Goal: Transaction & Acquisition: Download file/media

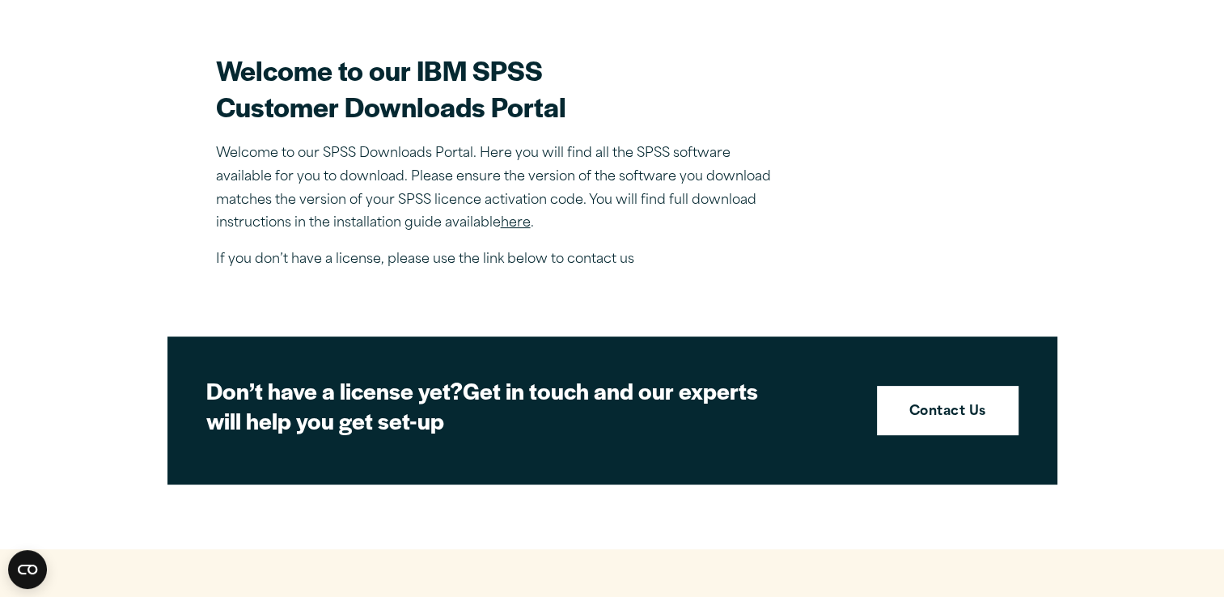
scroll to position [464, 0]
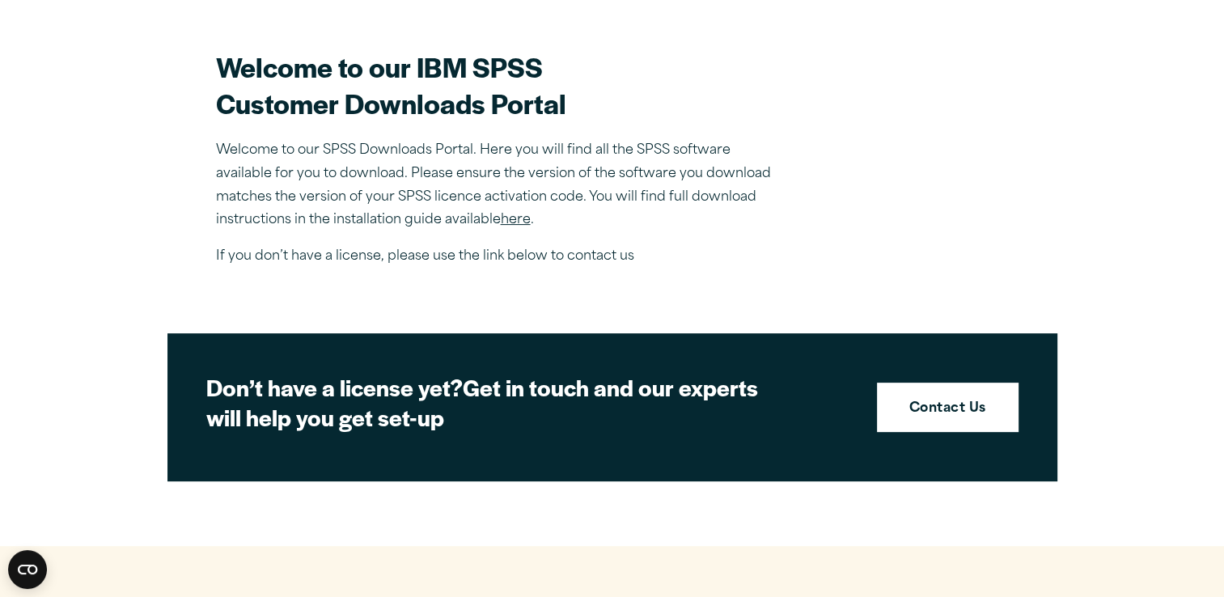
click at [515, 223] on link "here" at bounding box center [516, 220] width 30 height 13
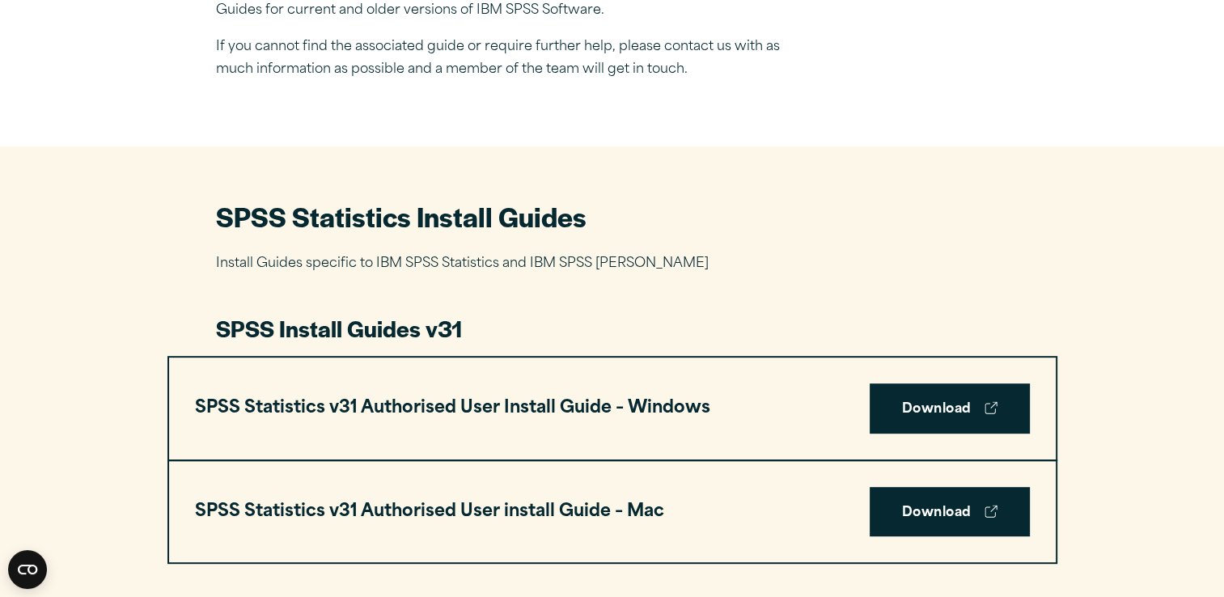
scroll to position [621, 0]
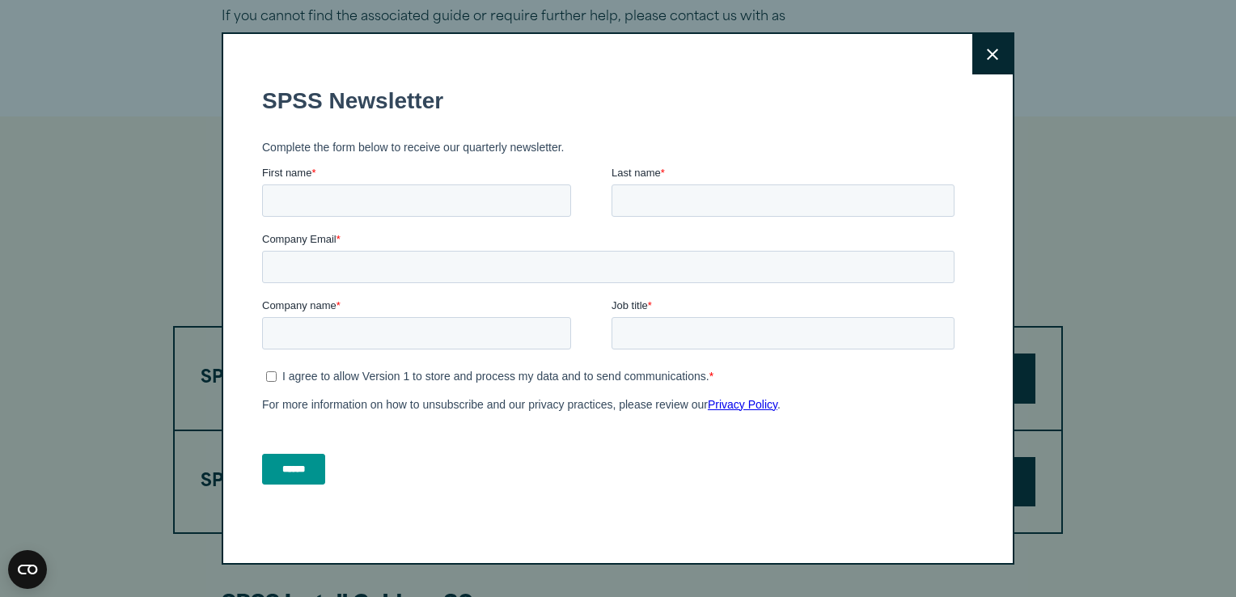
drag, startPoint x: 1230, startPoint y: 69, endPoint x: 1236, endPoint y: 151, distance: 82.7
click at [994, 70] on button "Close" at bounding box center [993, 54] width 40 height 40
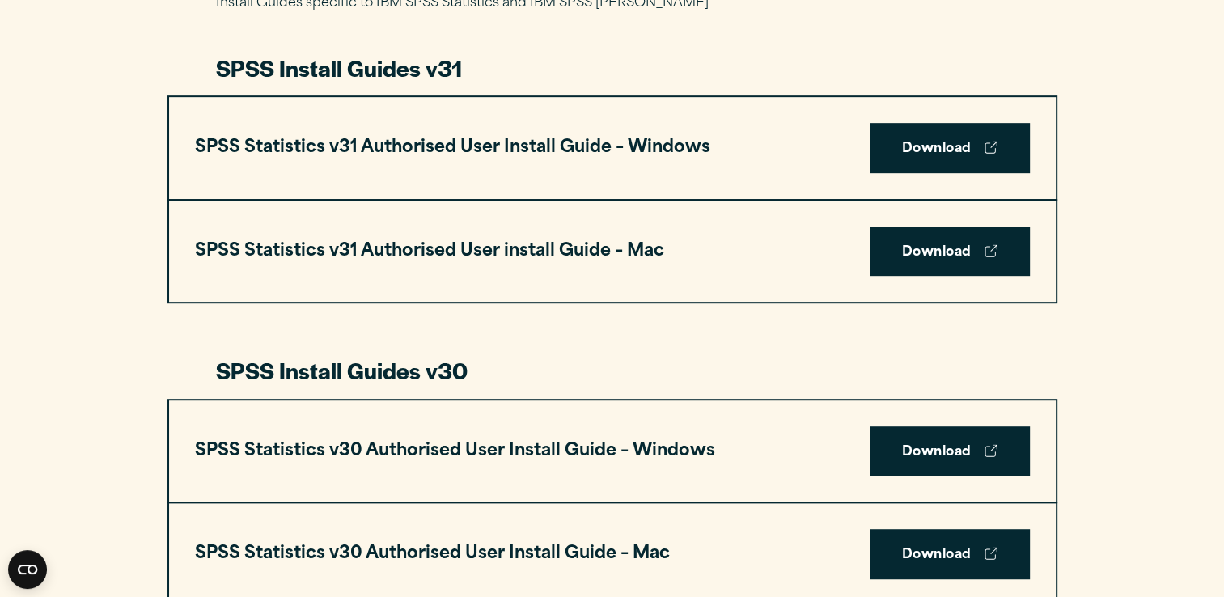
scroll to position [833, 0]
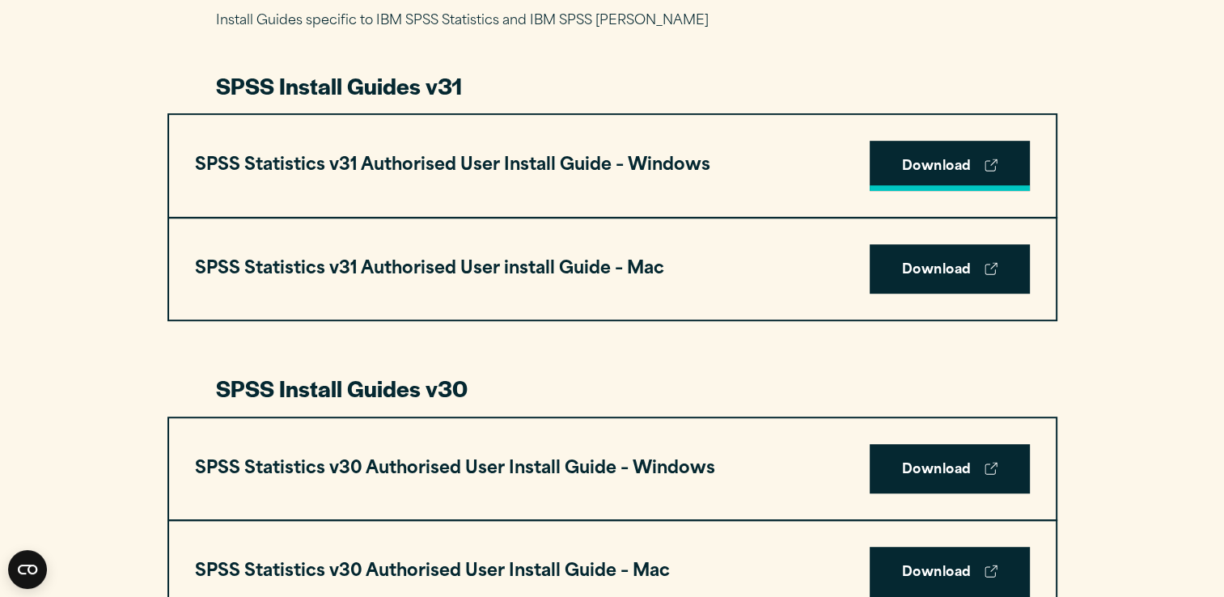
click at [991, 159] on icon at bounding box center [991, 165] width 13 height 13
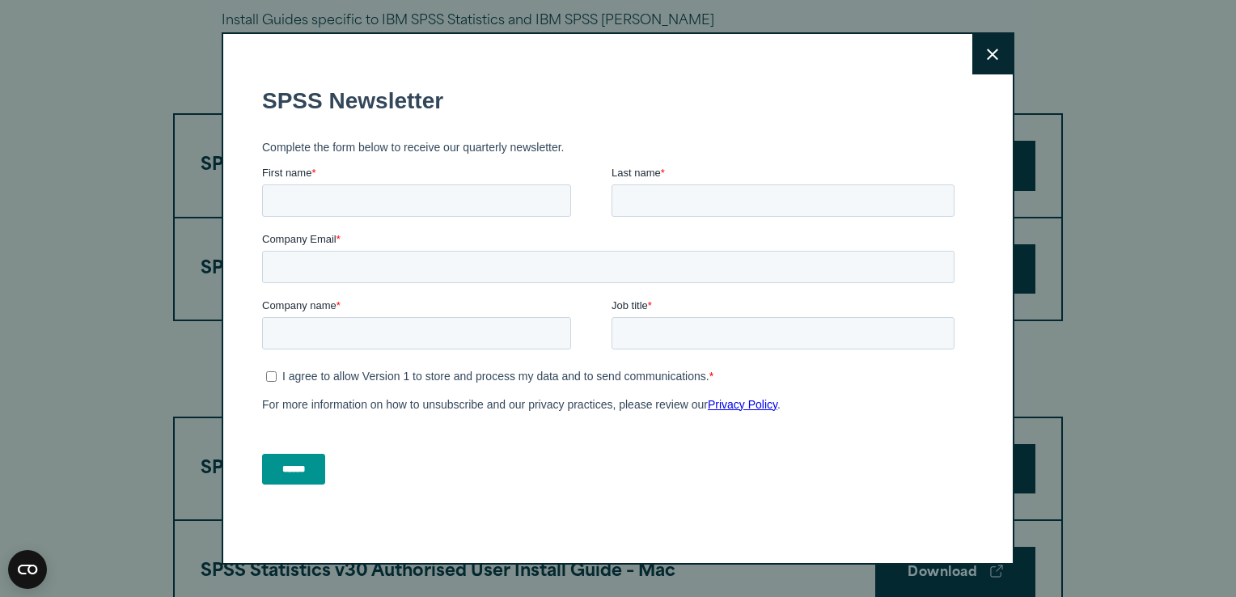
click at [977, 60] on button "Close" at bounding box center [993, 54] width 40 height 40
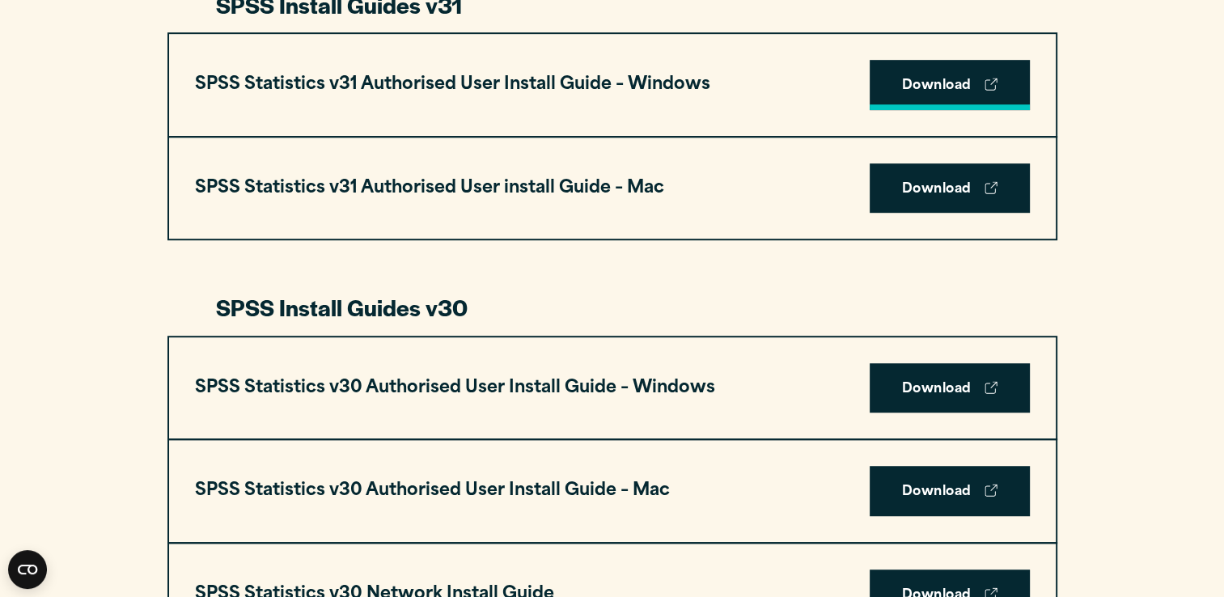
scroll to position [909, 0]
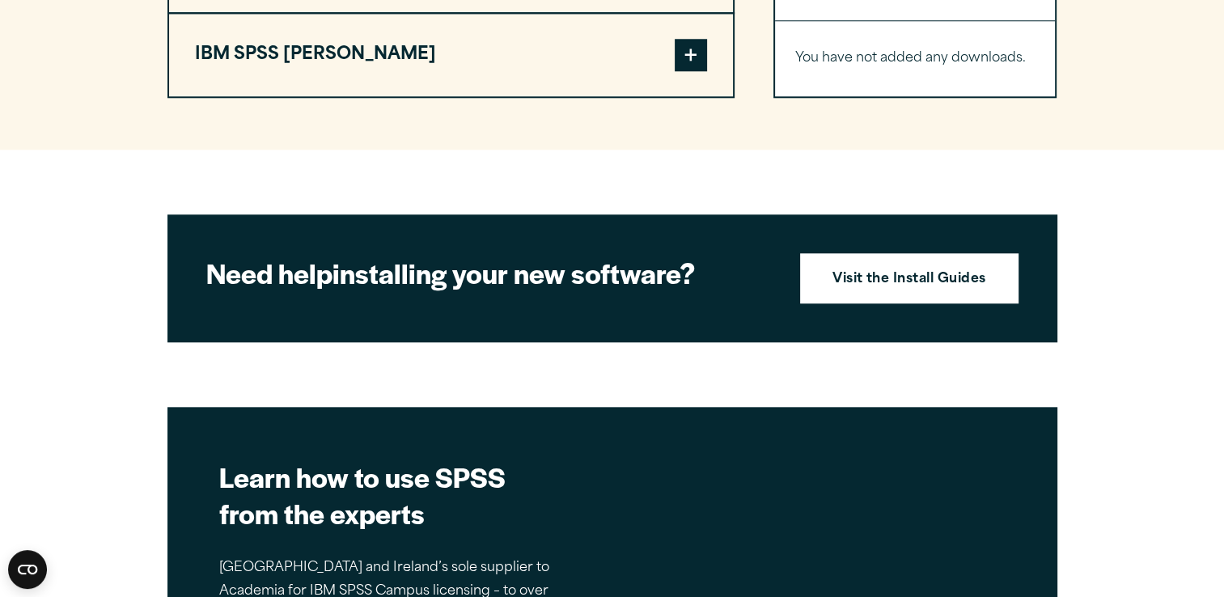
scroll to position [1628, 0]
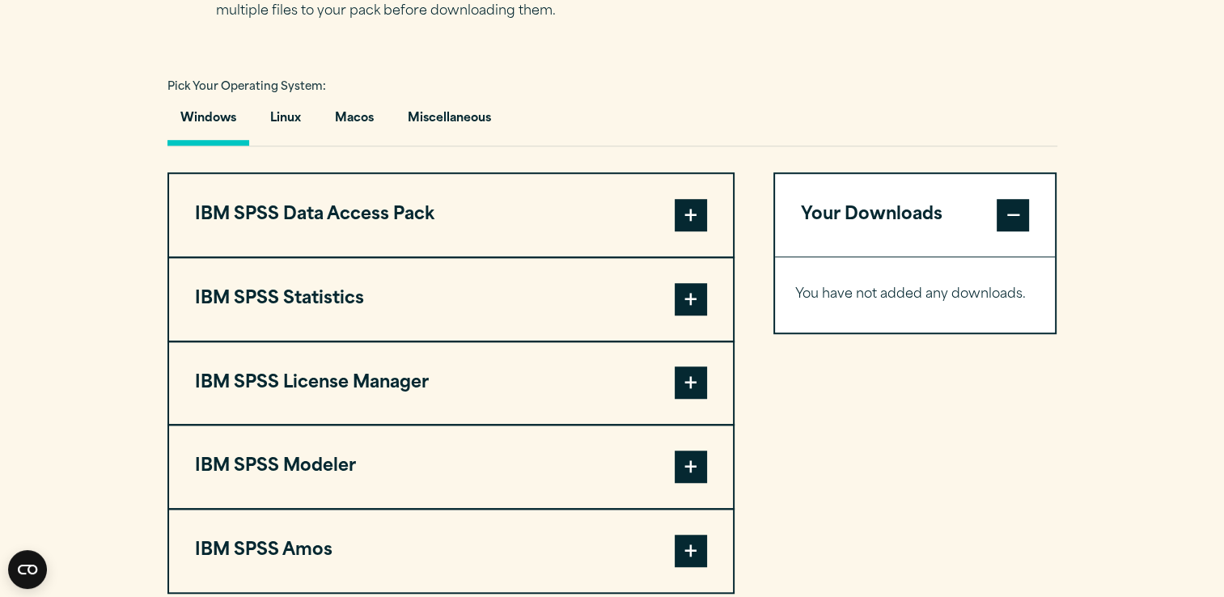
scroll to position [1152, 0]
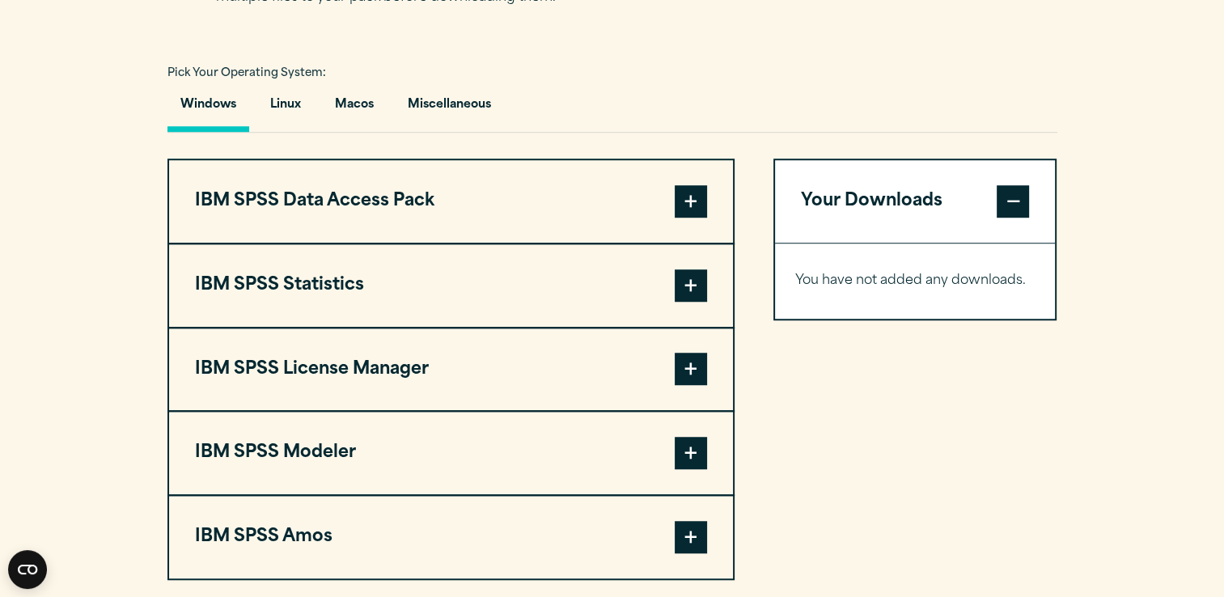
click at [213, 125] on button "Windows" at bounding box center [208, 109] width 82 height 46
click at [624, 201] on button "IBM SPSS Data Access Pack" at bounding box center [451, 201] width 564 height 83
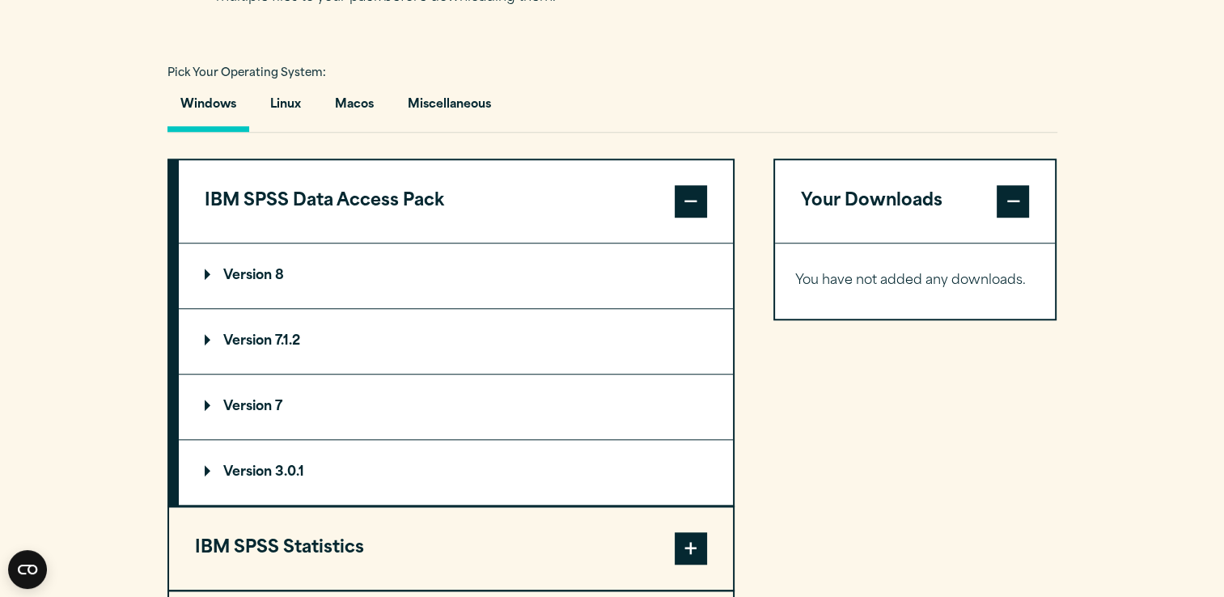
click at [424, 200] on button "IBM SPSS Data Access Pack" at bounding box center [456, 201] width 554 height 83
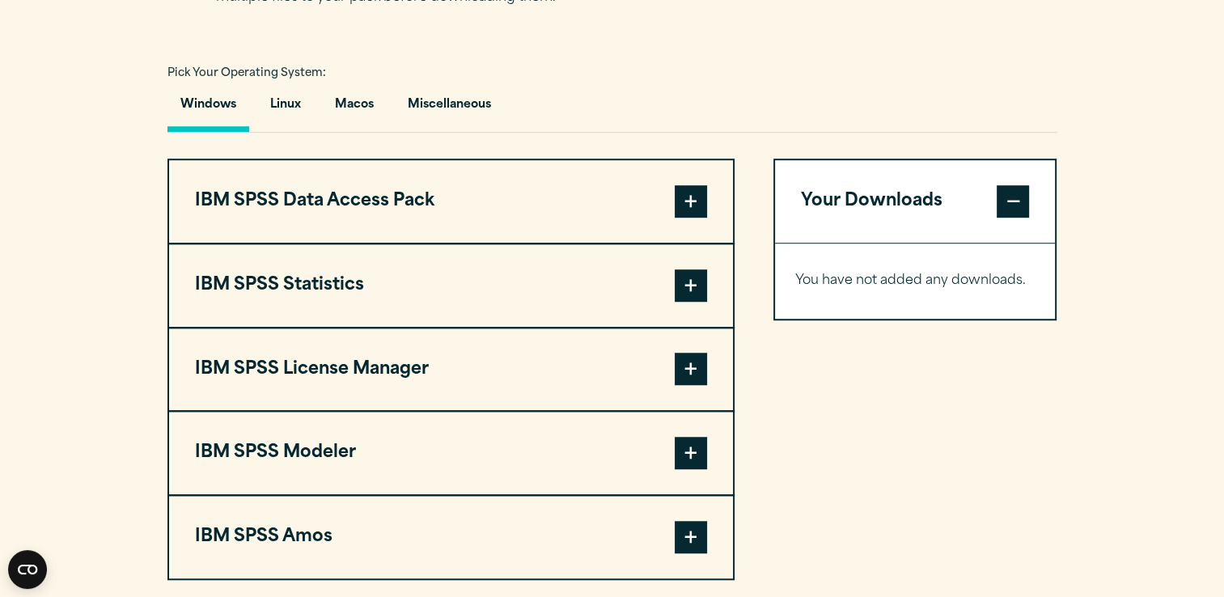
click at [226, 108] on button "Windows" at bounding box center [208, 109] width 82 height 46
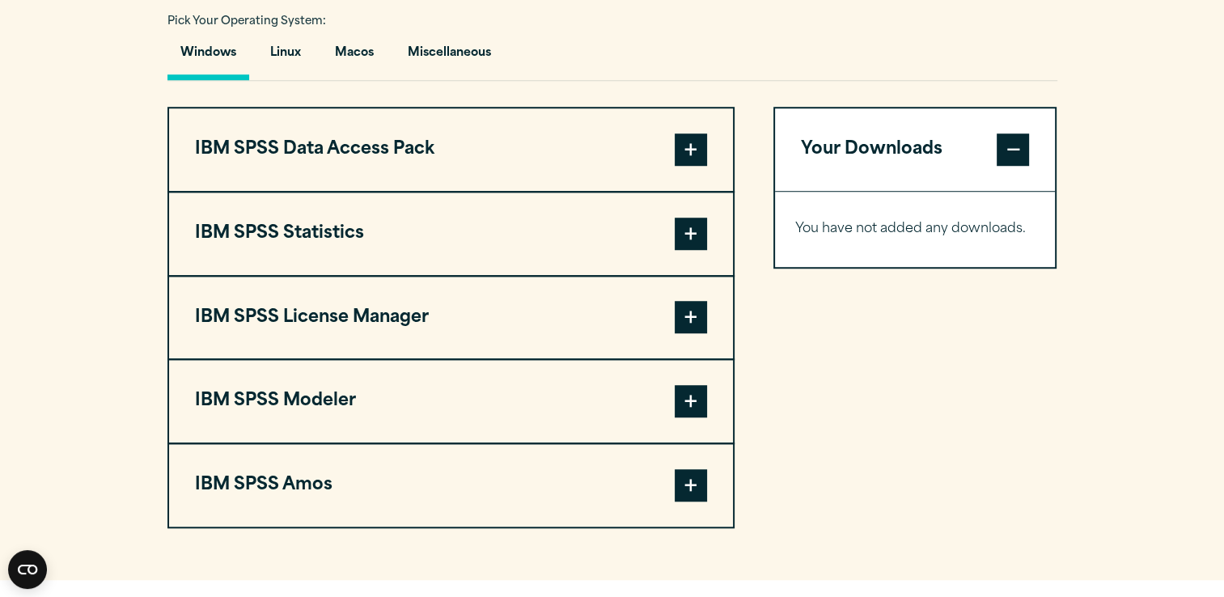
scroll to position [1211, 0]
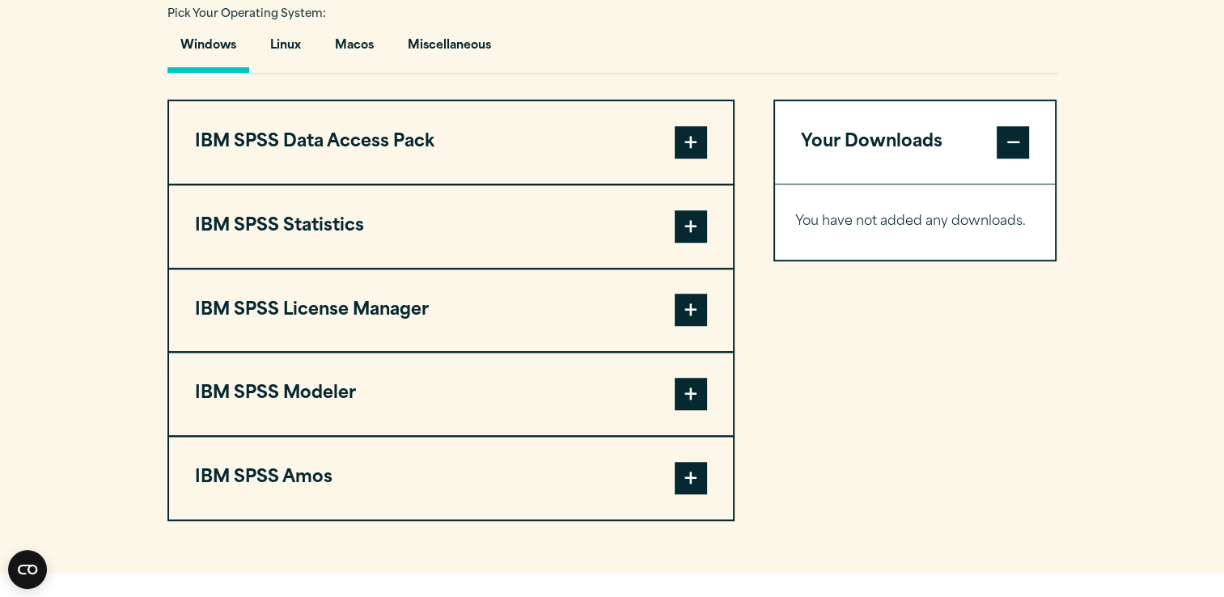
click at [689, 126] on span at bounding box center [691, 142] width 32 height 32
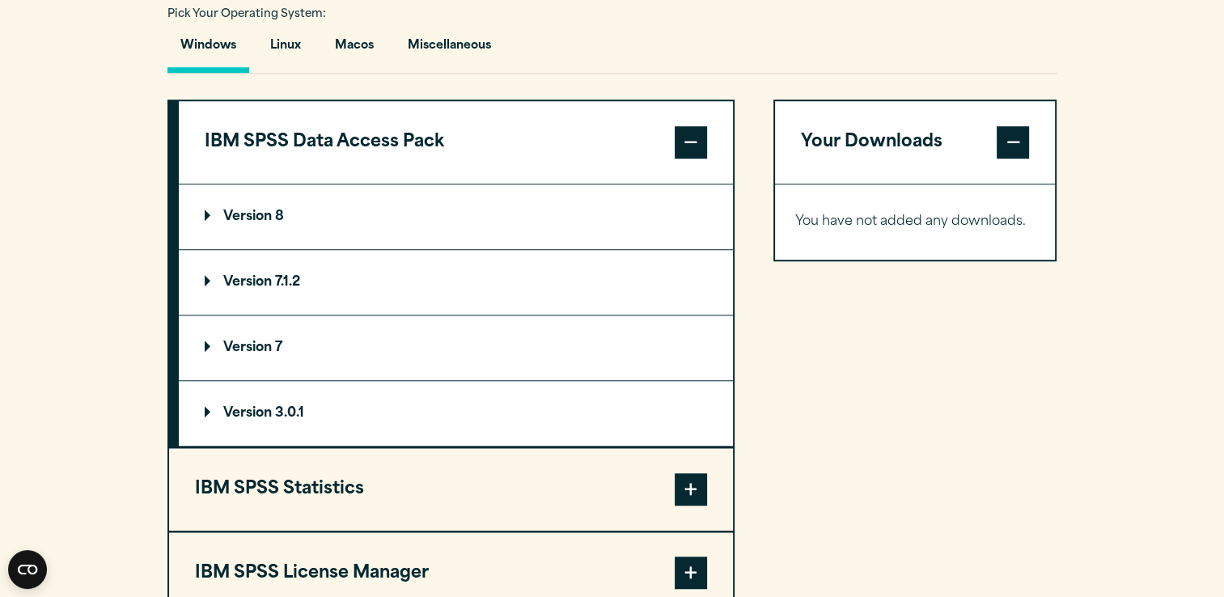
click at [411, 233] on summary "Version 8" at bounding box center [456, 216] width 554 height 65
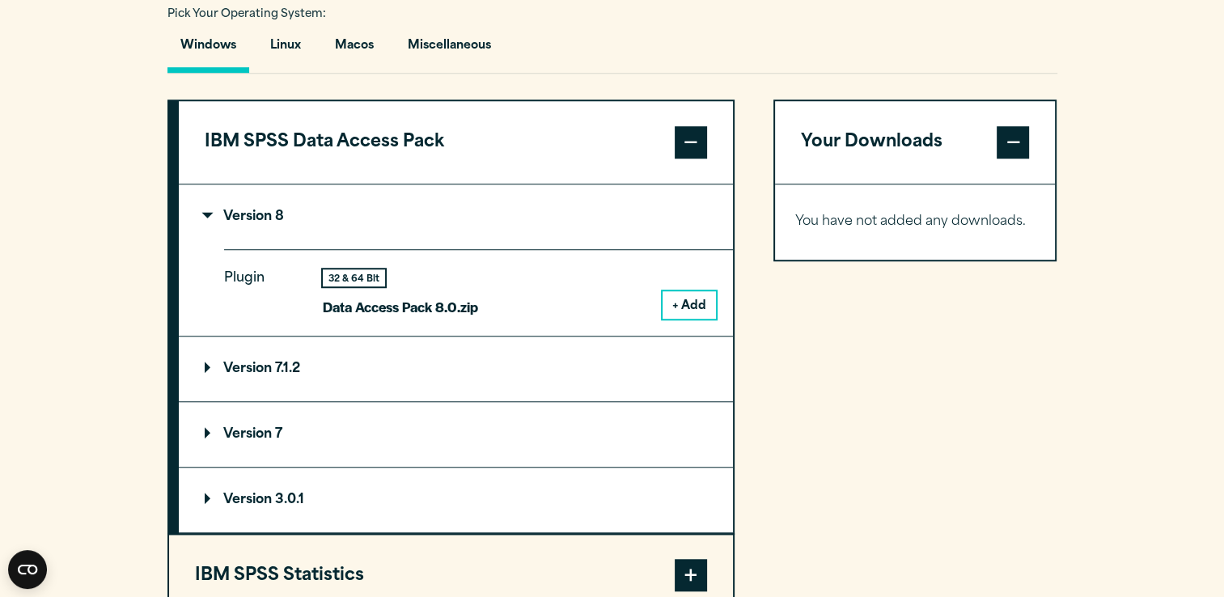
click at [403, 354] on summary "Version 7.1.2" at bounding box center [456, 369] width 554 height 65
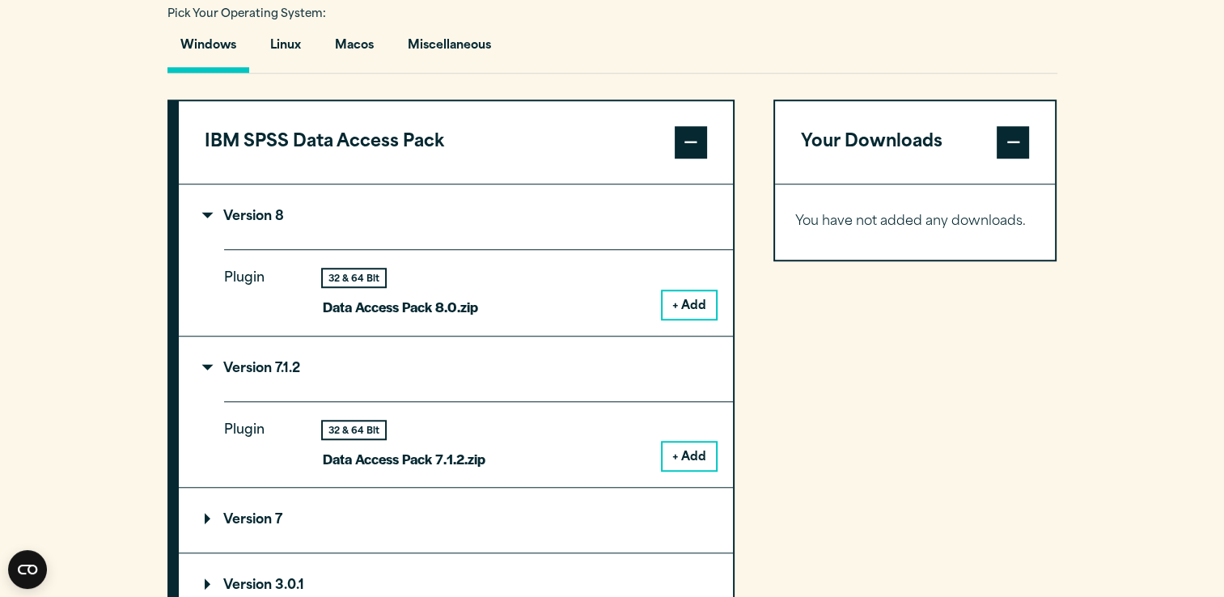
click at [389, 548] on summary "Version 7" at bounding box center [456, 520] width 554 height 65
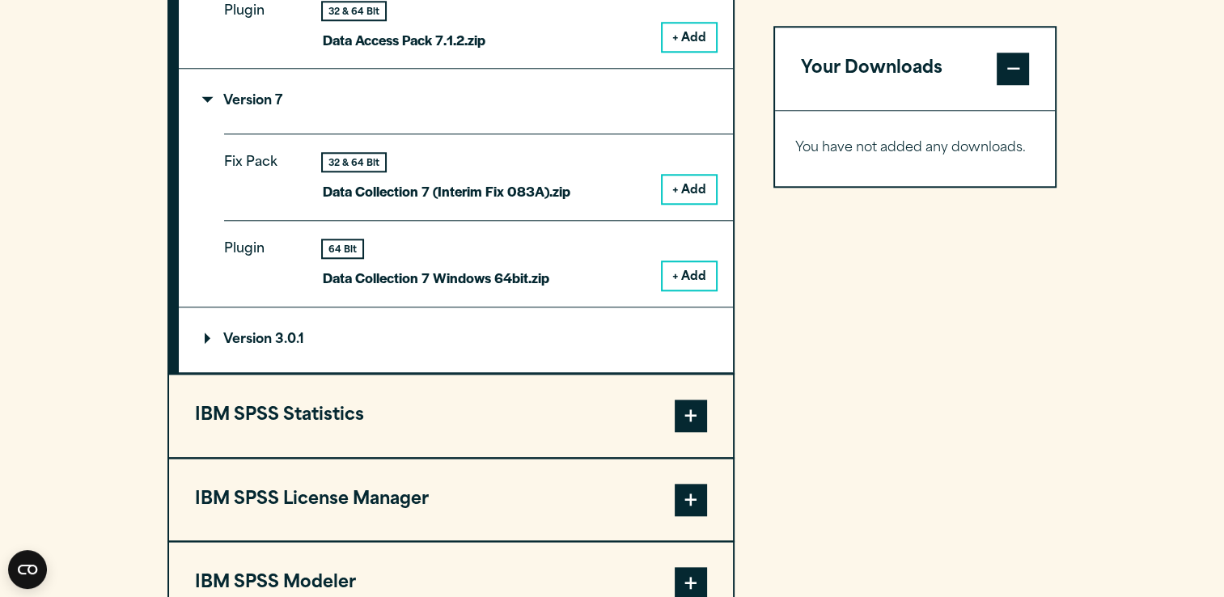
scroll to position [1545, 0]
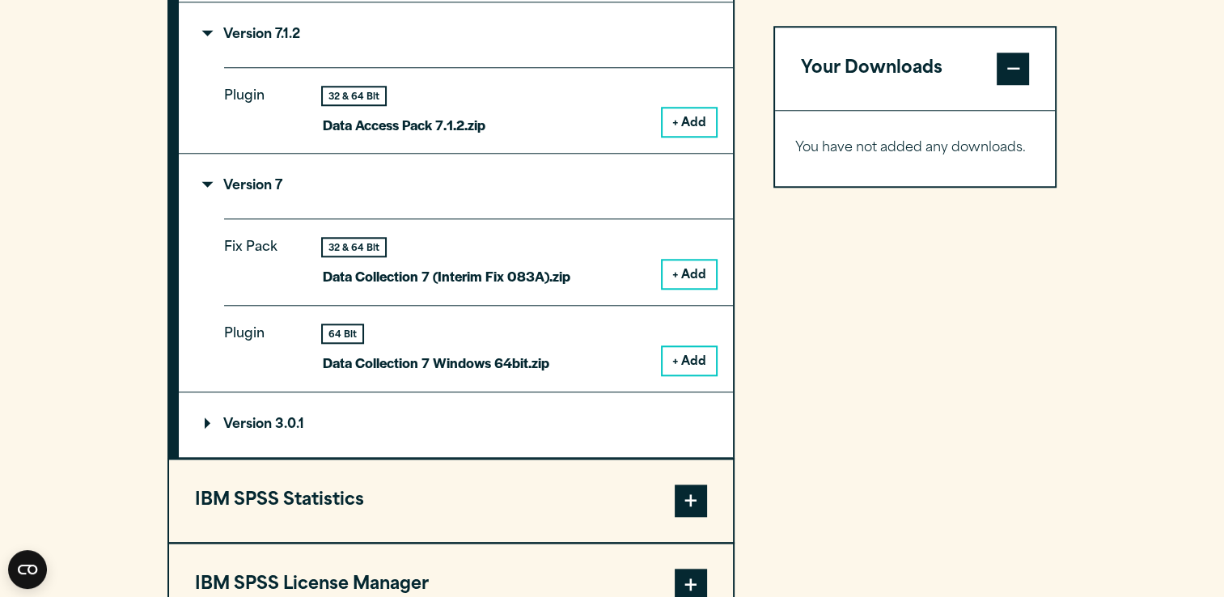
click at [375, 503] on button "IBM SPSS Statistics" at bounding box center [451, 501] width 564 height 83
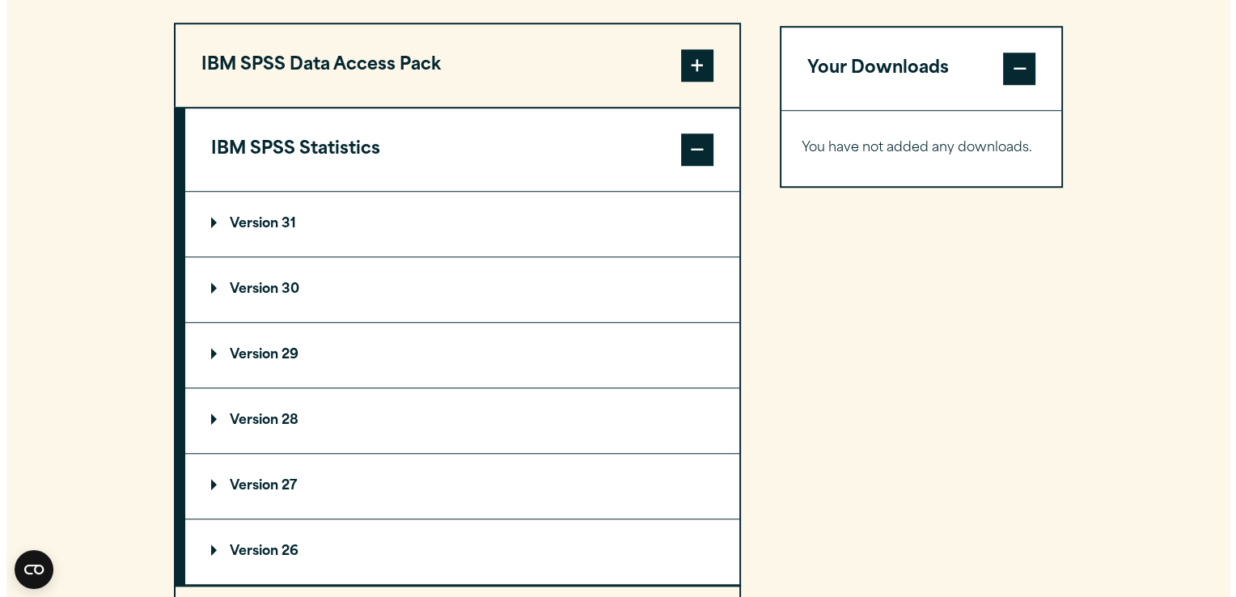
scroll to position [1285, 0]
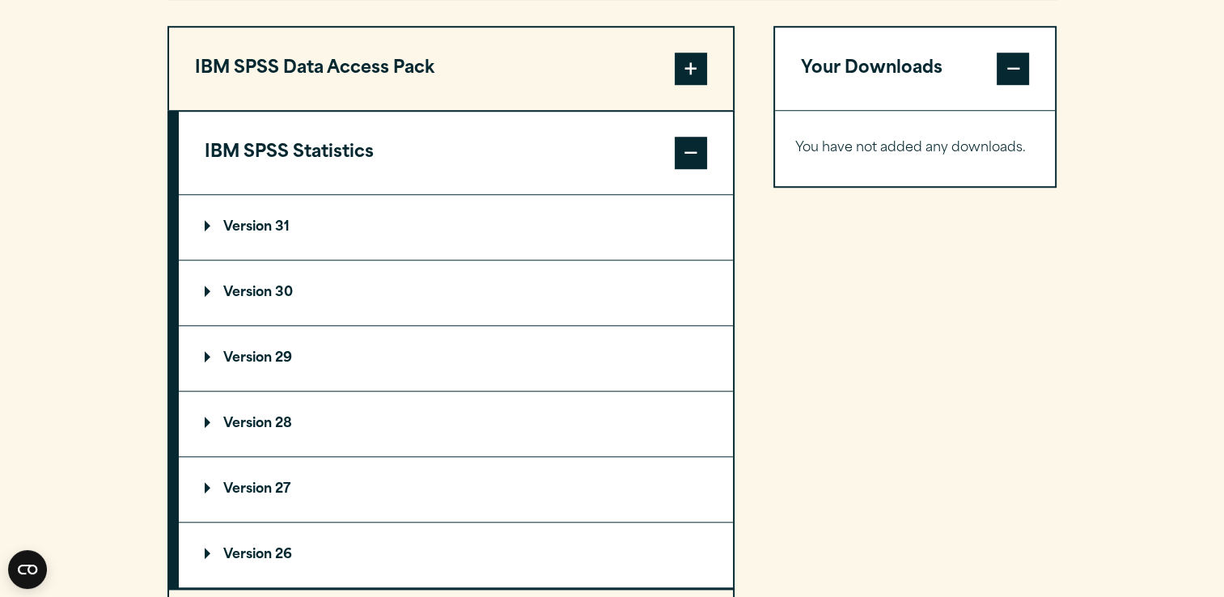
click at [331, 231] on summary "Version 31" at bounding box center [456, 227] width 554 height 65
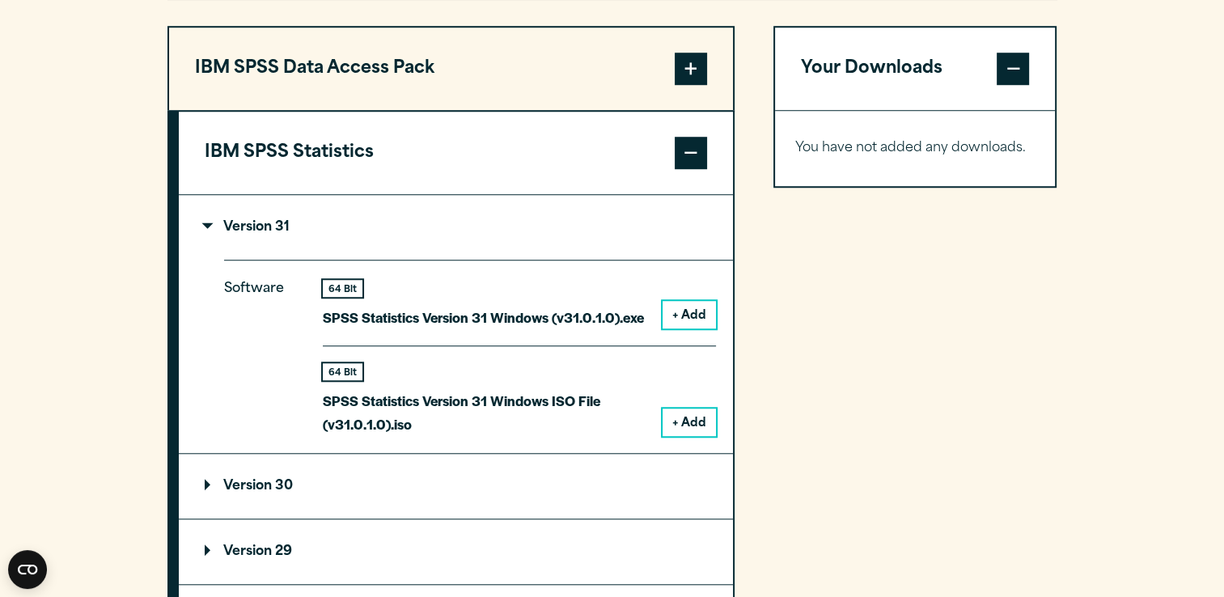
click at [707, 312] on button "+ Add" at bounding box center [689, 315] width 53 height 28
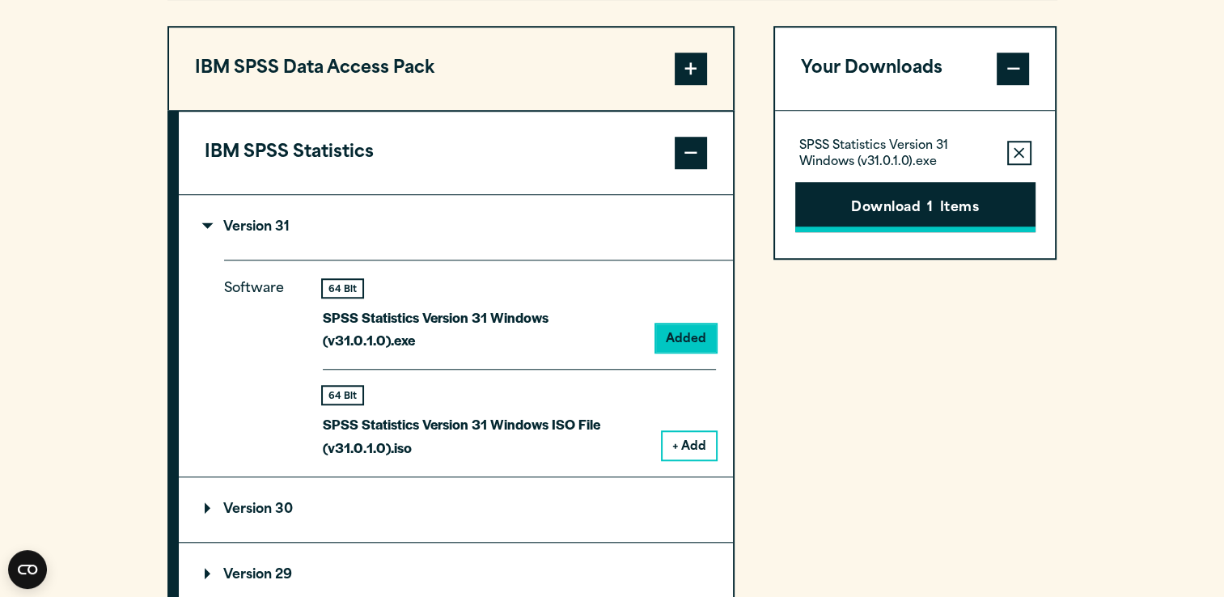
click at [896, 208] on button "Download 1 Items" at bounding box center [915, 207] width 240 height 50
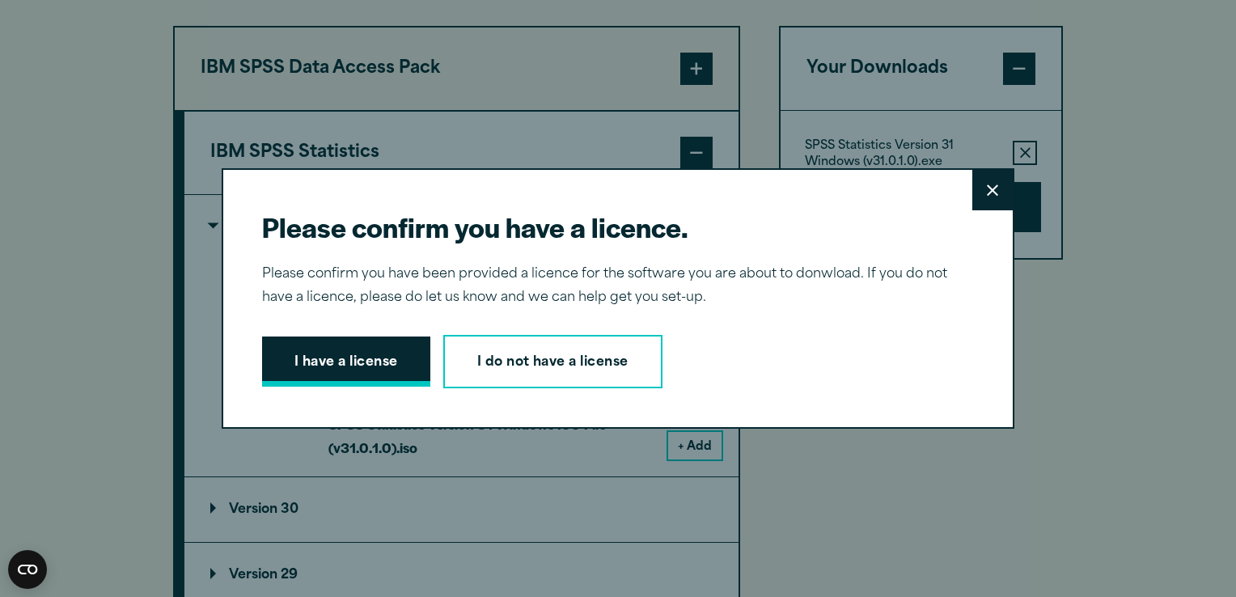
click at [387, 361] on button "I have a license" at bounding box center [346, 362] width 168 height 50
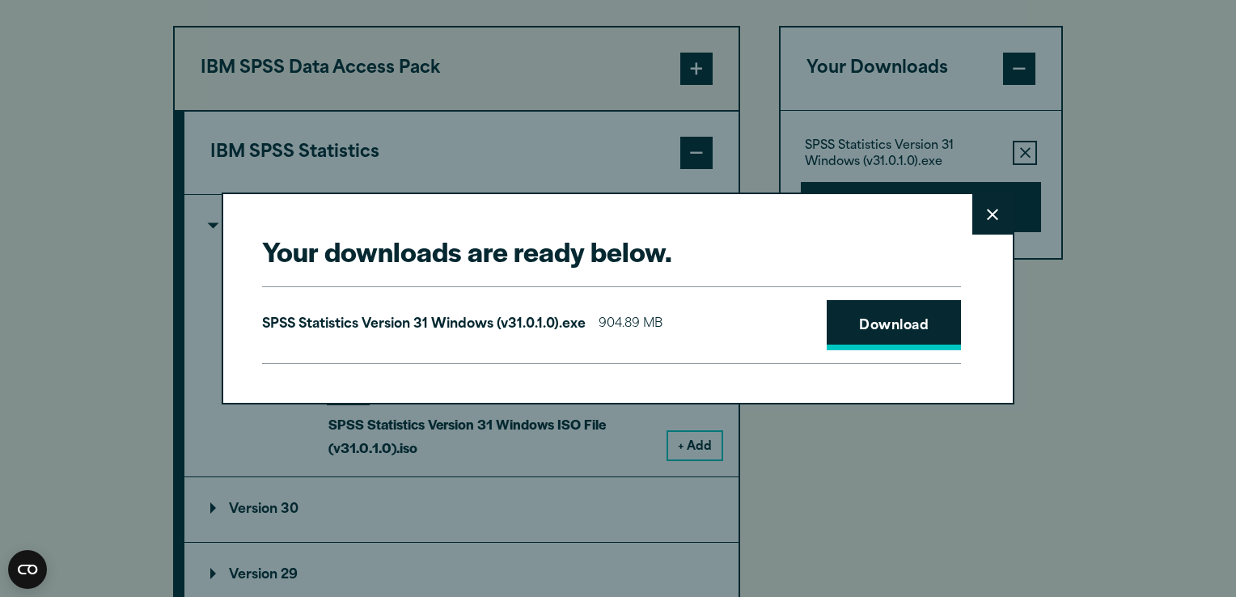
click at [842, 329] on link "Download" at bounding box center [894, 325] width 134 height 50
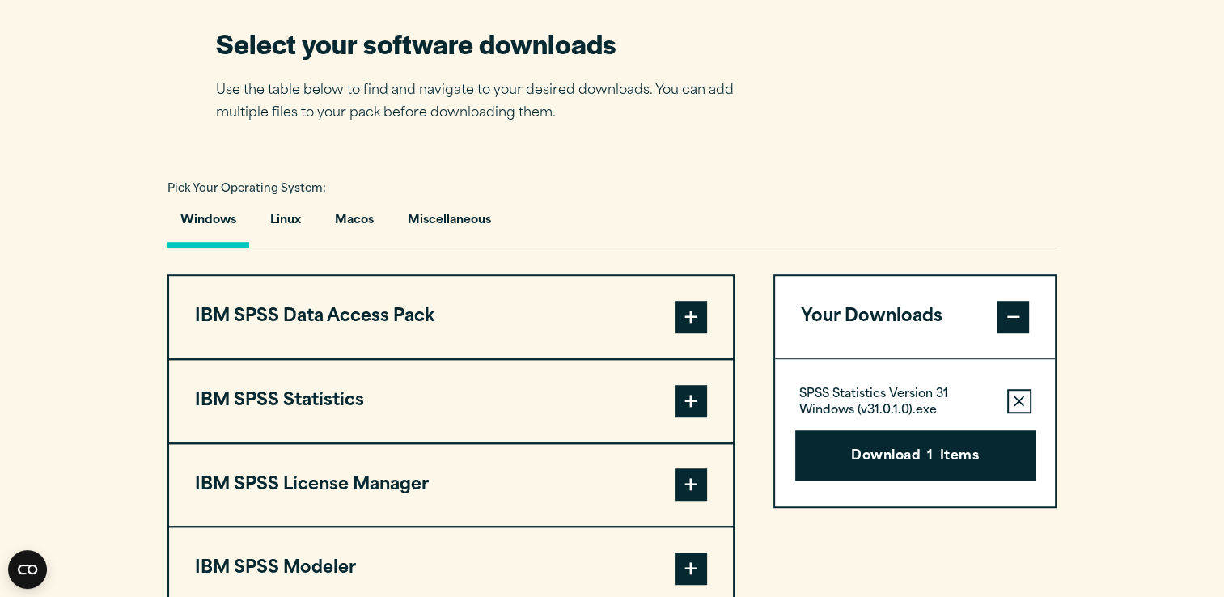
scroll to position [1023, 0]
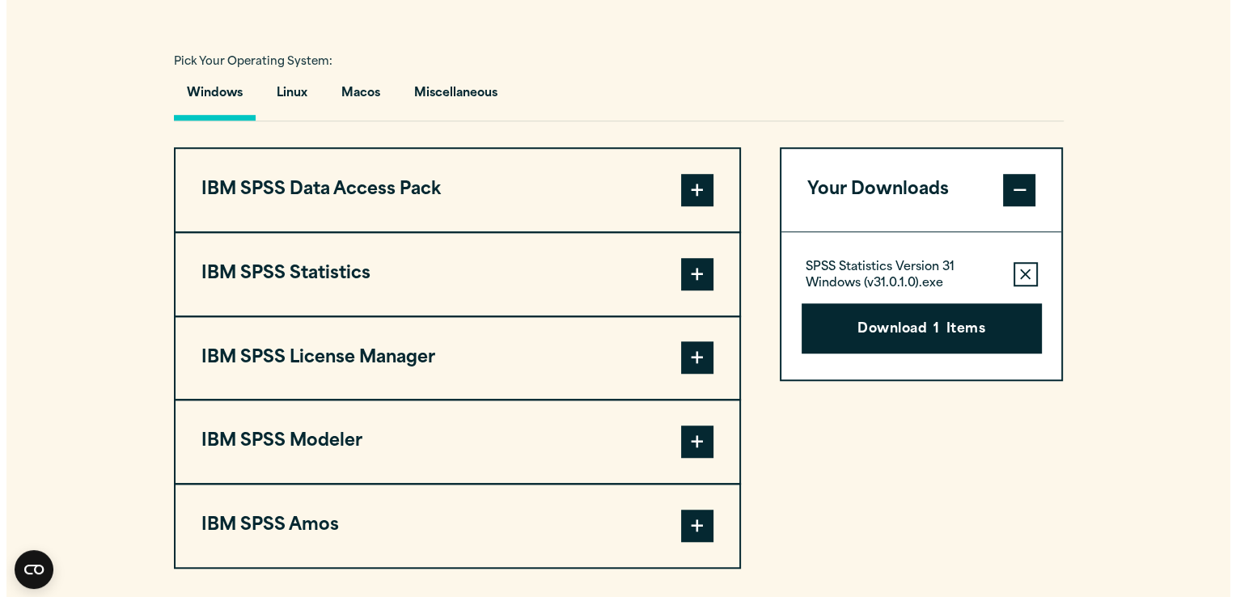
scroll to position [1285, 0]
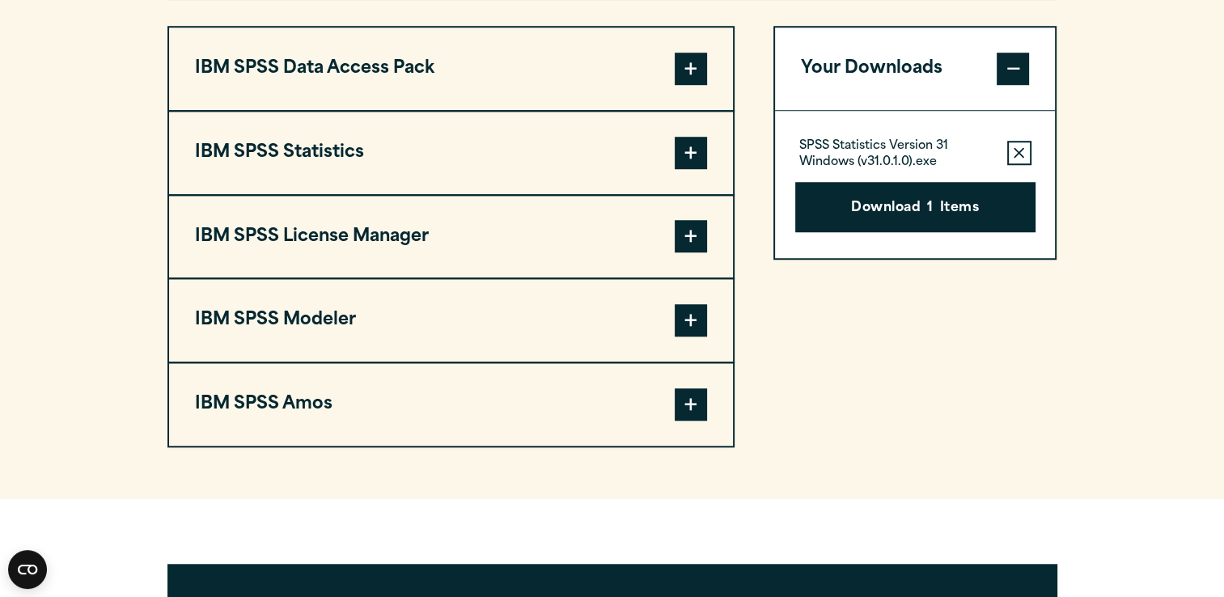
click at [625, 158] on button "IBM SPSS Statistics" at bounding box center [451, 153] width 564 height 83
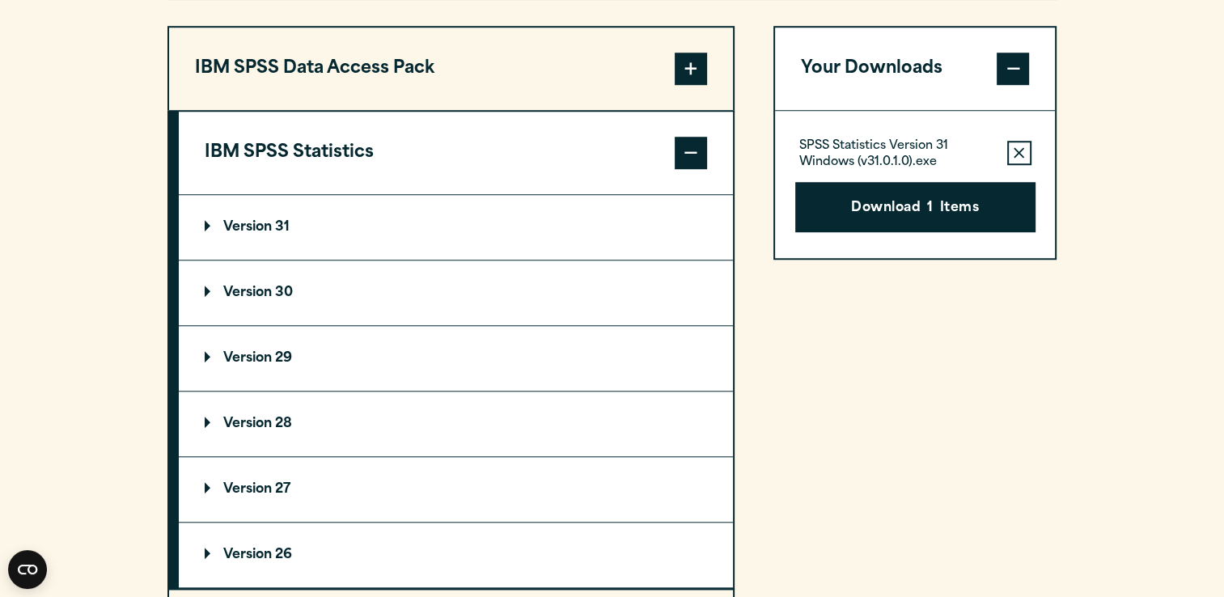
click at [531, 295] on summary "Version 30" at bounding box center [456, 293] width 554 height 65
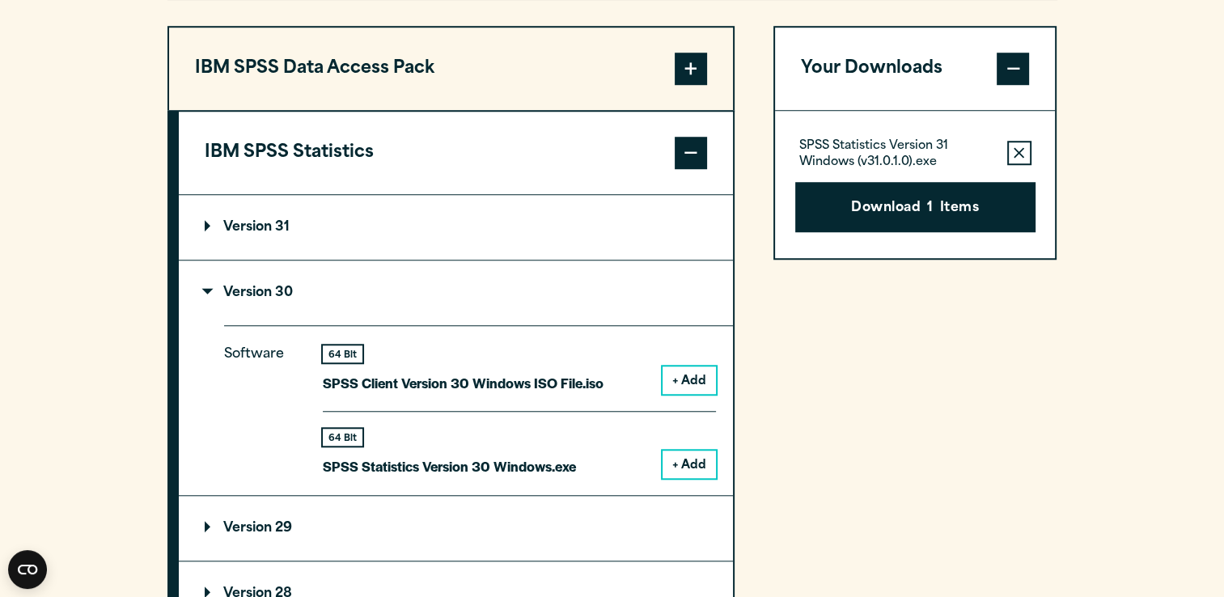
click at [685, 462] on button "+ Add" at bounding box center [689, 465] width 53 height 28
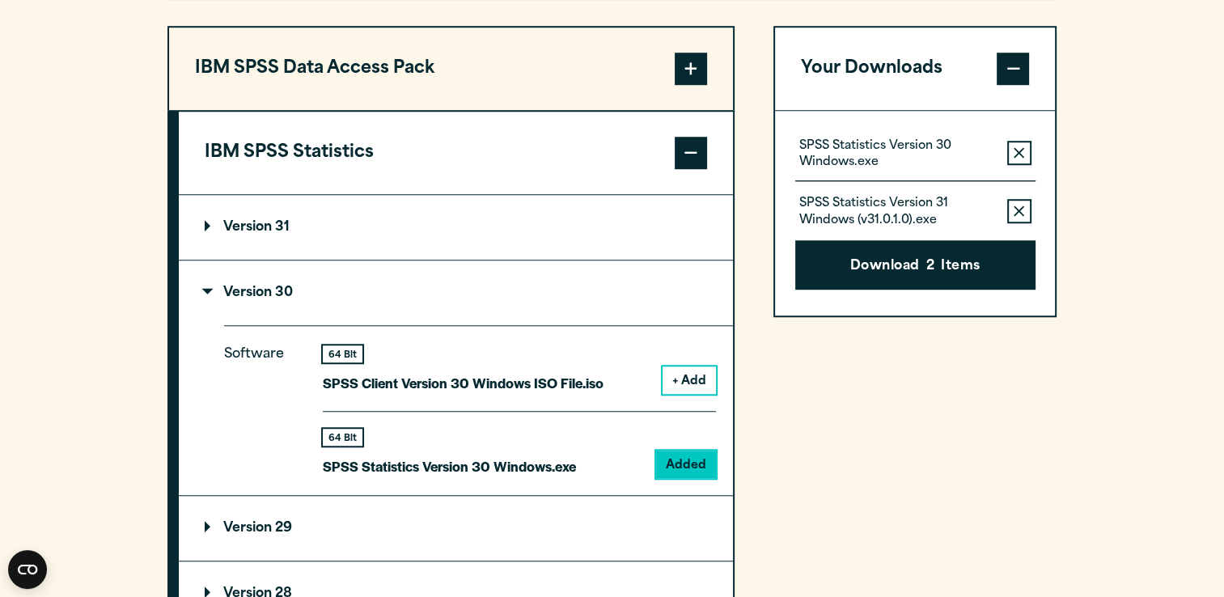
click at [1016, 209] on icon "button" at bounding box center [1019, 211] width 11 height 11
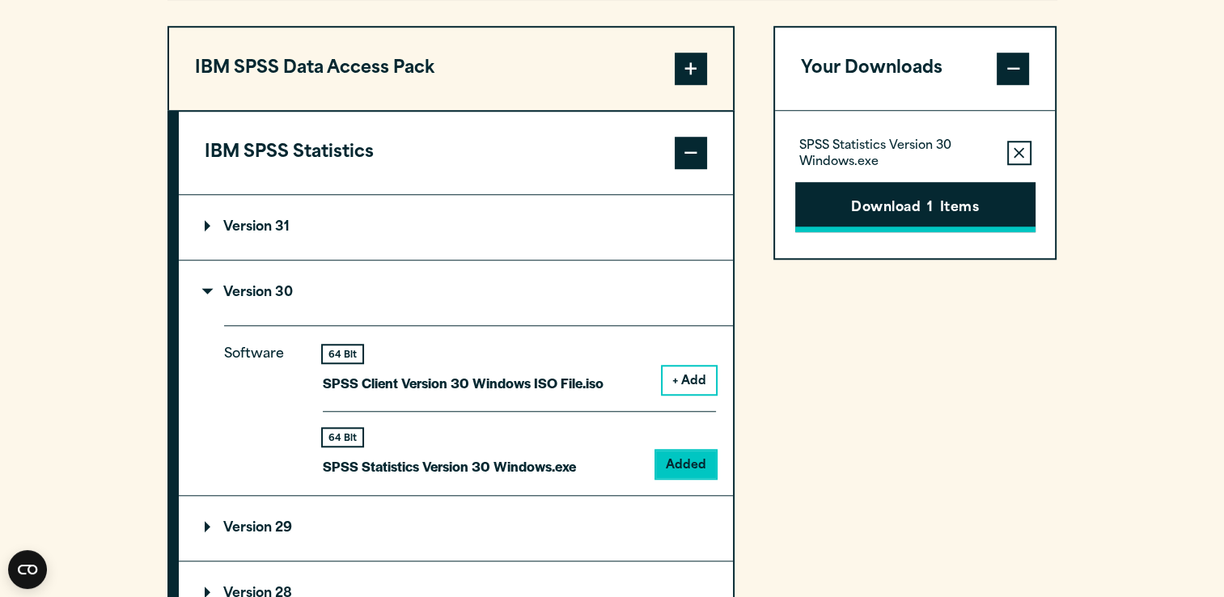
click at [973, 211] on button "Download 1 Items" at bounding box center [915, 207] width 240 height 50
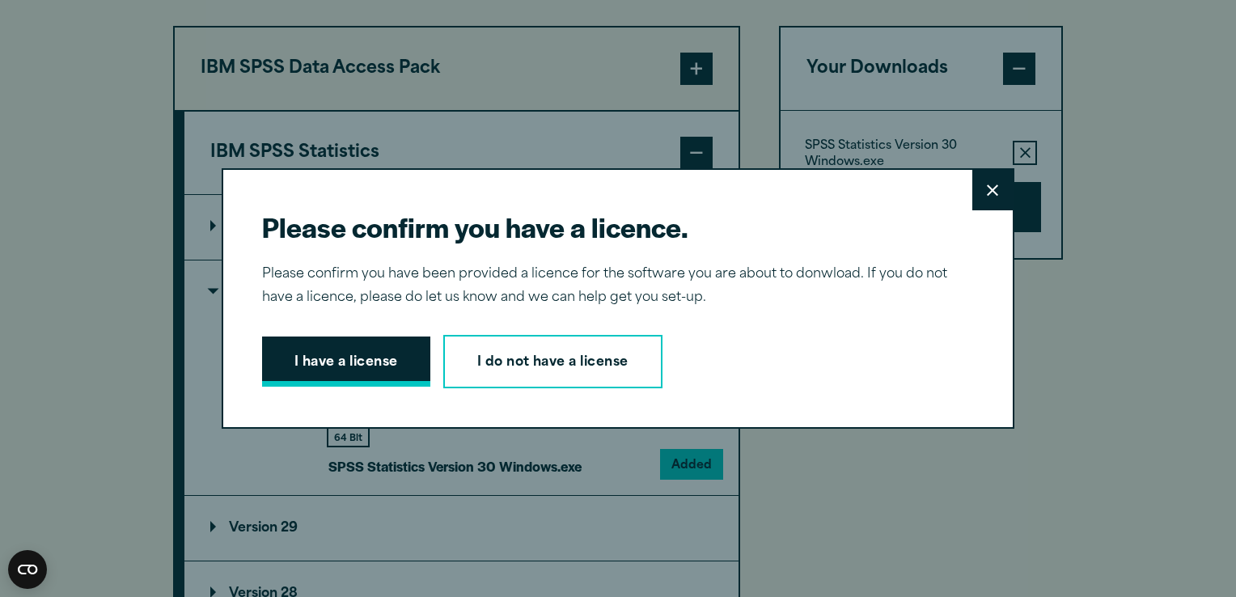
click at [372, 364] on button "I have a license" at bounding box center [346, 362] width 168 height 50
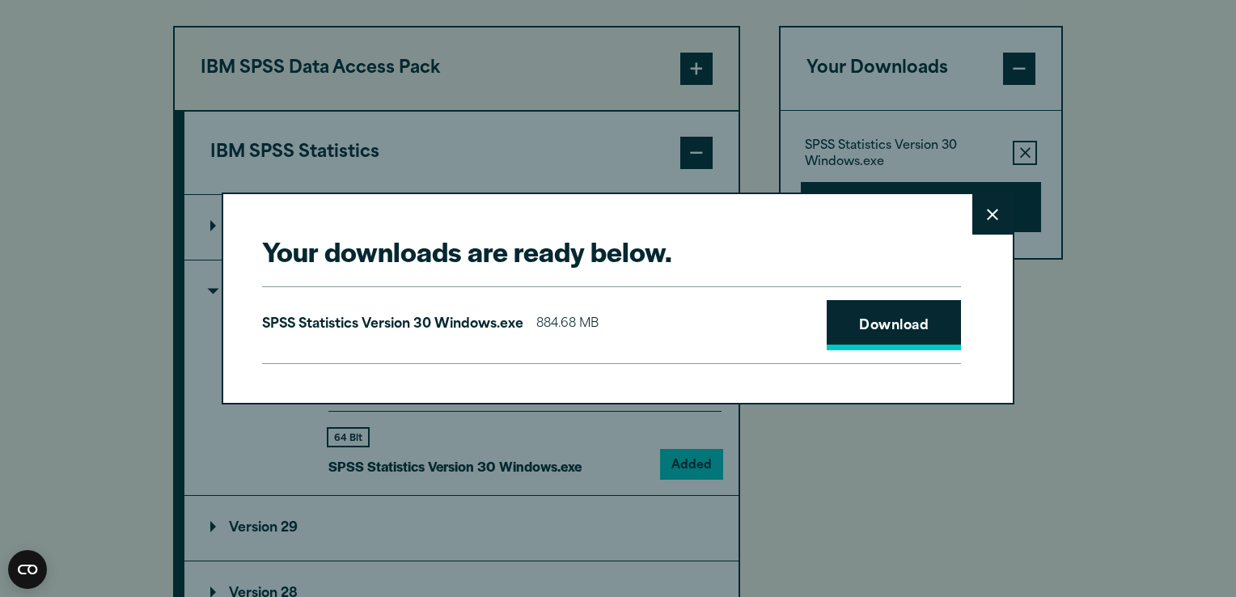
click at [853, 320] on link "Download" at bounding box center [894, 325] width 134 height 50
